Goal: Task Accomplishment & Management: Manage account settings

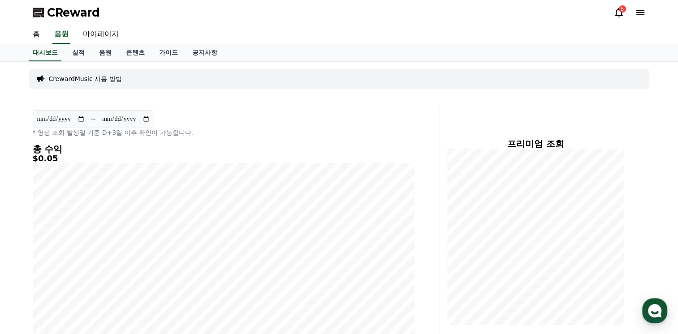
click at [642, 14] on icon at bounding box center [640, 12] width 8 height 5
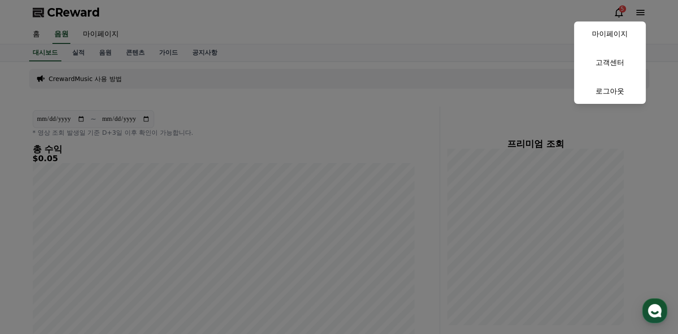
click at [619, 92] on link "로그아웃" at bounding box center [610, 91] width 72 height 25
